Goal: Information Seeking & Learning: Find specific fact

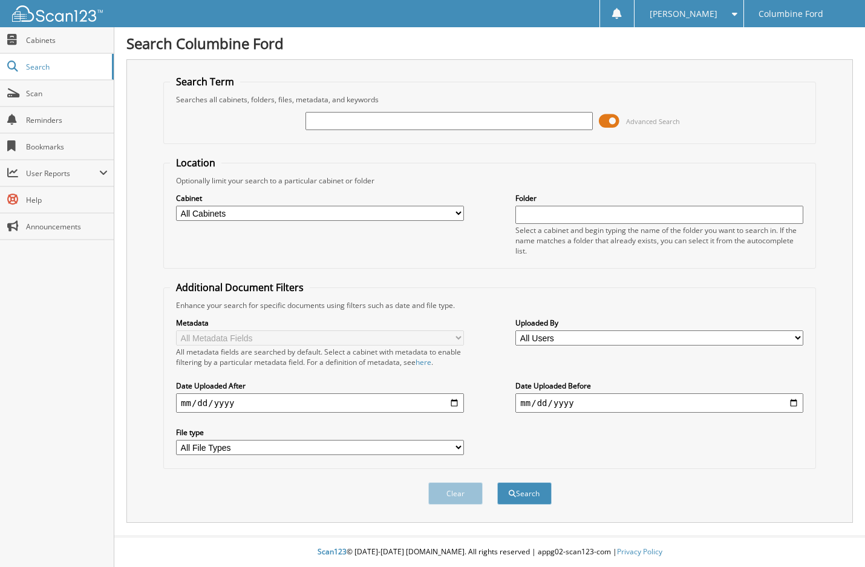
click at [613, 125] on span at bounding box center [609, 121] width 21 height 18
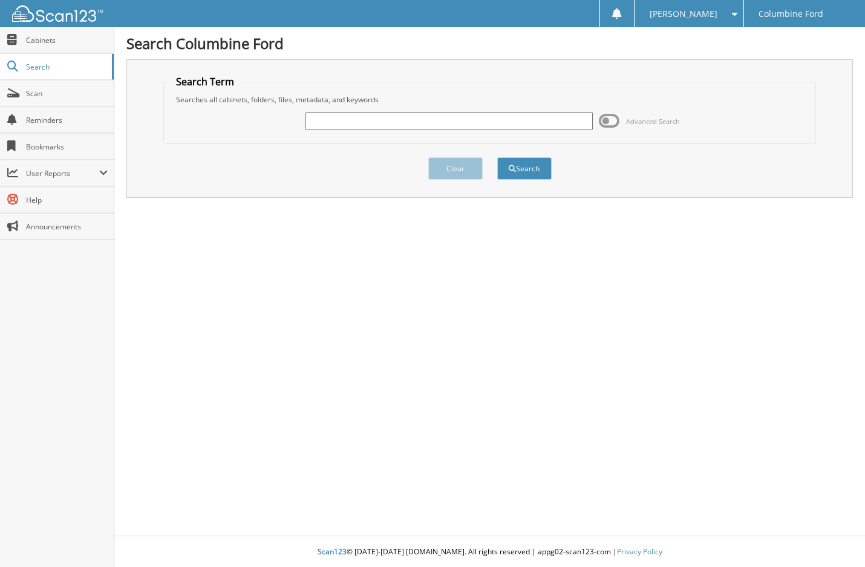
click at [441, 121] on input "text" at bounding box center [449, 121] width 288 height 18
type input "[PERSON_NAME]"
click at [497, 157] on button "Search" at bounding box center [524, 168] width 54 height 22
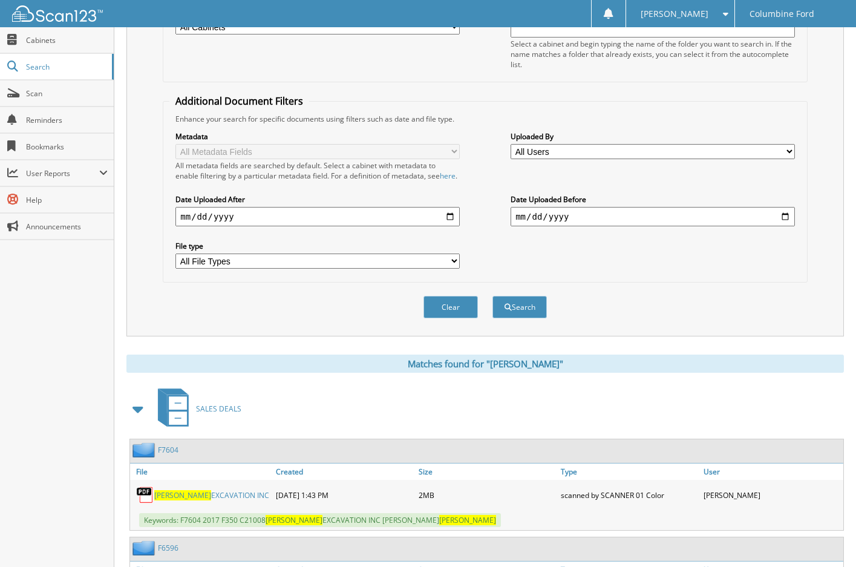
scroll to position [484, 0]
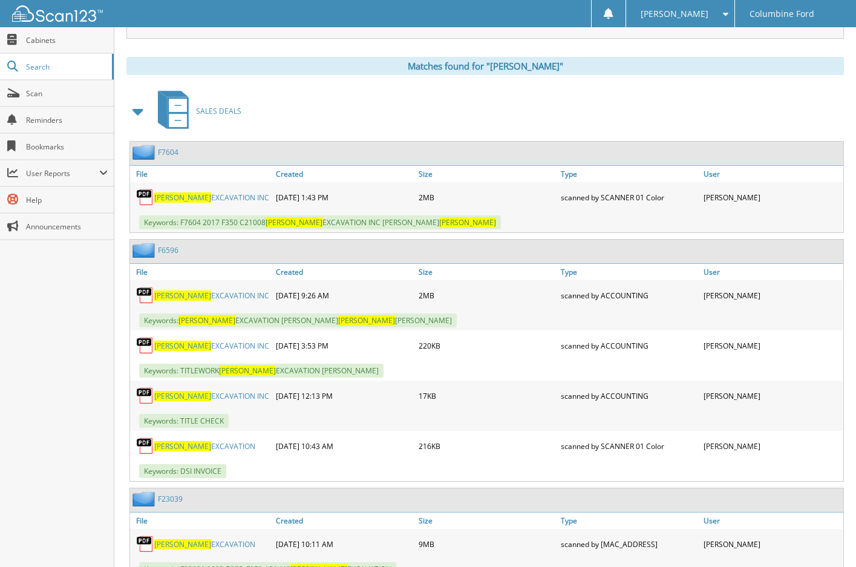
click at [136, 122] on span at bounding box center [138, 111] width 17 height 22
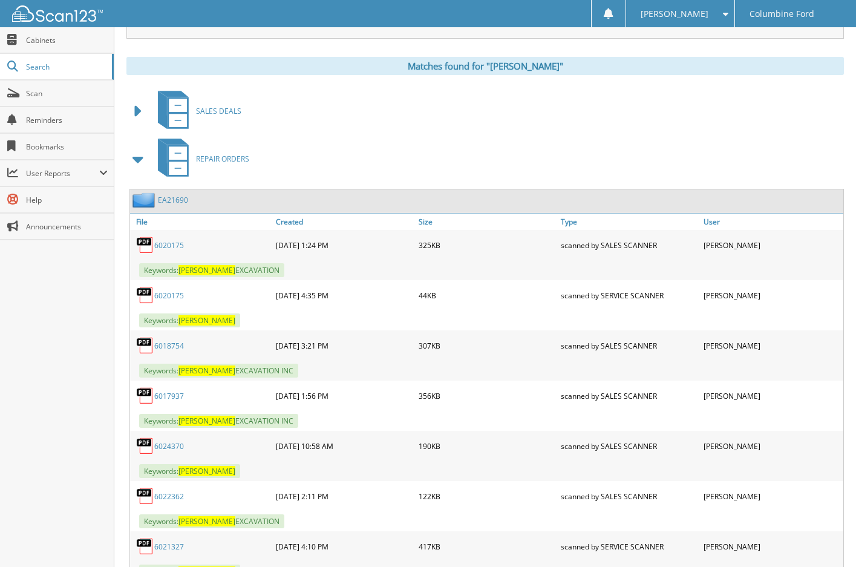
click at [136, 122] on span at bounding box center [138, 111] width 17 height 22
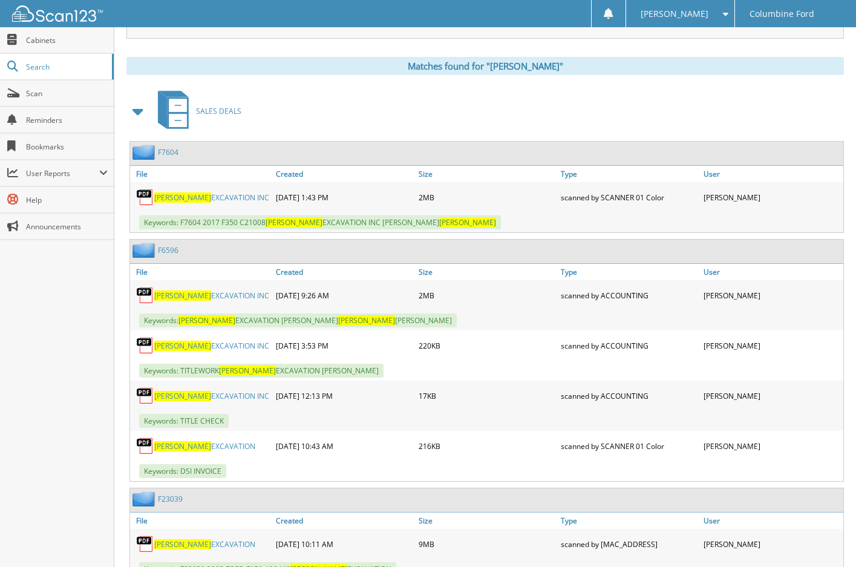
click at [143, 120] on span at bounding box center [138, 111] width 17 height 22
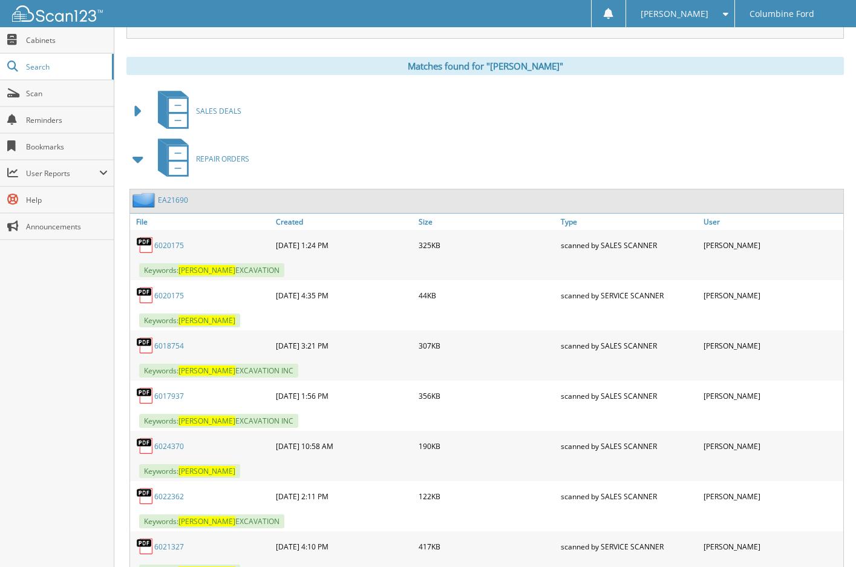
click at [142, 164] on span at bounding box center [138, 159] width 17 height 22
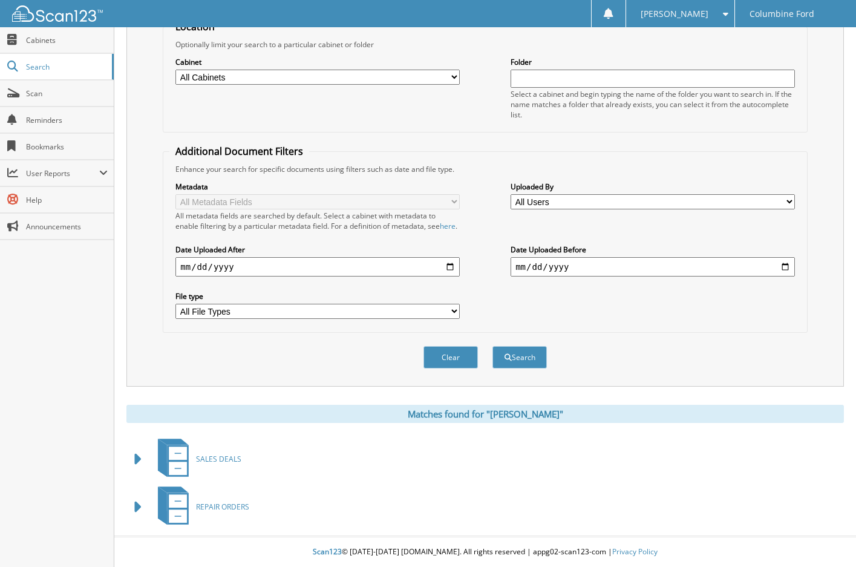
scroll to position [147, 0]
click at [140, 459] on span at bounding box center [138, 459] width 17 height 22
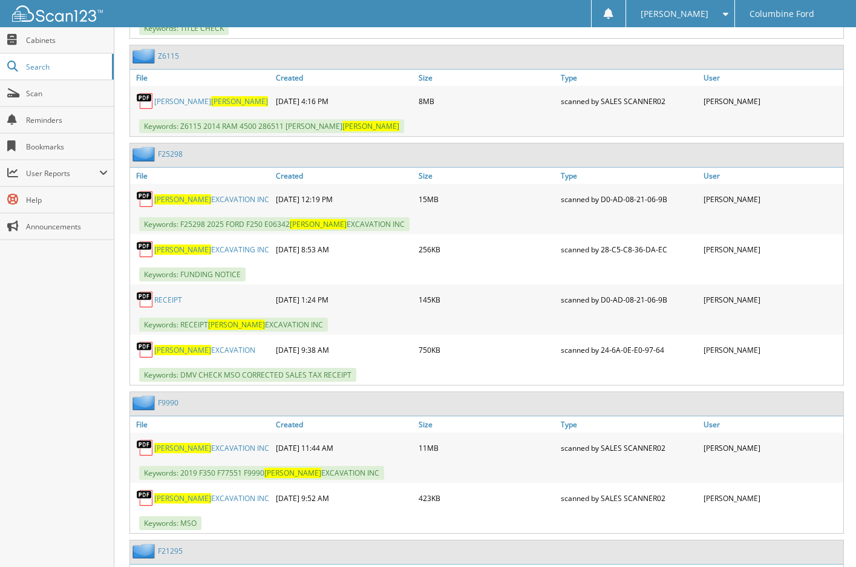
scroll to position [2359, 0]
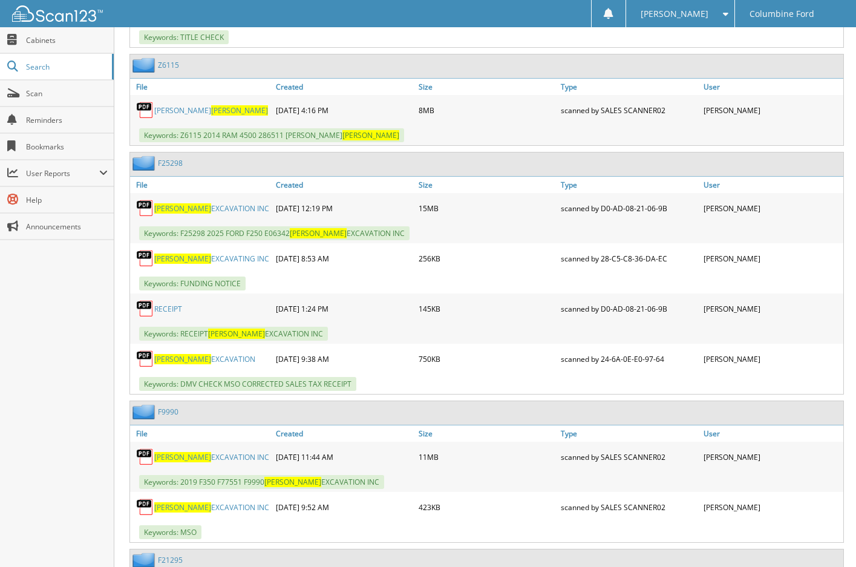
click at [174, 168] on link "F25298" at bounding box center [170, 163] width 25 height 10
